Goal: Find specific page/section: Find specific page/section

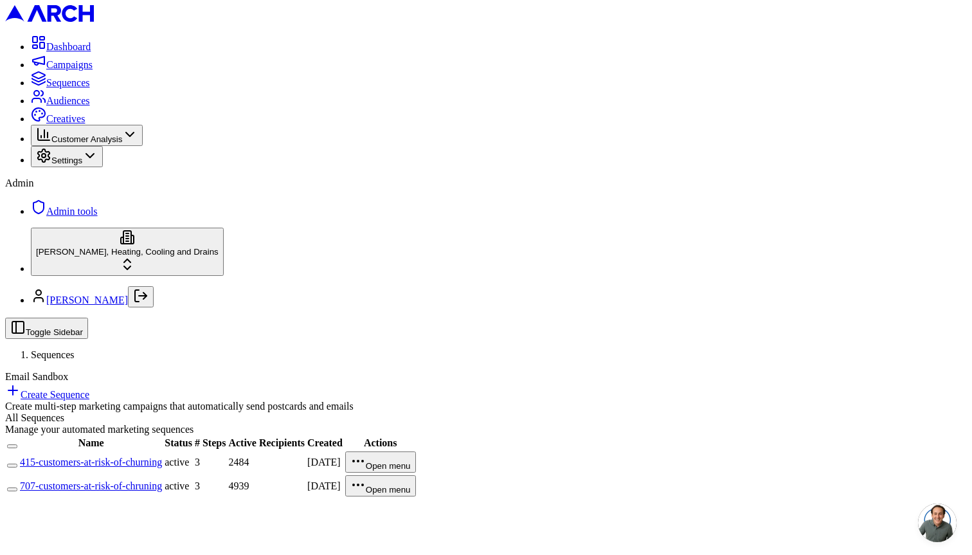
click at [162, 480] on link "707-customers-at-risk-of-chruning" at bounding box center [91, 485] width 142 height 11
